Goal: Find contact information: Find contact information

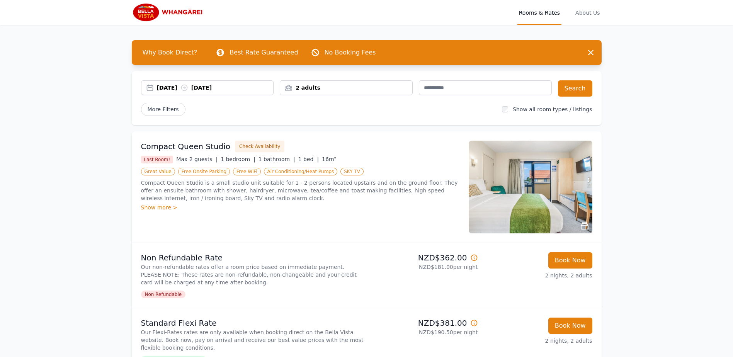
drag, startPoint x: 148, startPoint y: 9, endPoint x: 154, endPoint y: 12, distance: 7.8
click at [148, 9] on img at bounding box center [169, 12] width 74 height 19
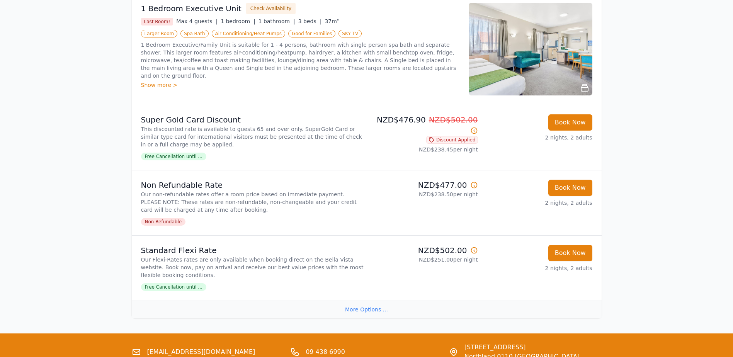
scroll to position [1547, 0]
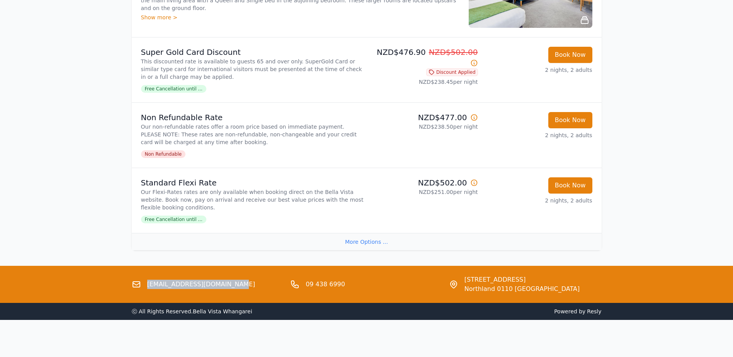
drag, startPoint x: 225, startPoint y: 287, endPoint x: 148, endPoint y: 290, distance: 76.9
click at [148, 290] on div "[EMAIL_ADDRESS][DOMAIN_NAME]" at bounding box center [208, 284] width 153 height 19
copy link "[EMAIL_ADDRESS][DOMAIN_NAME]"
